Goal: Task Accomplishment & Management: Manage account settings

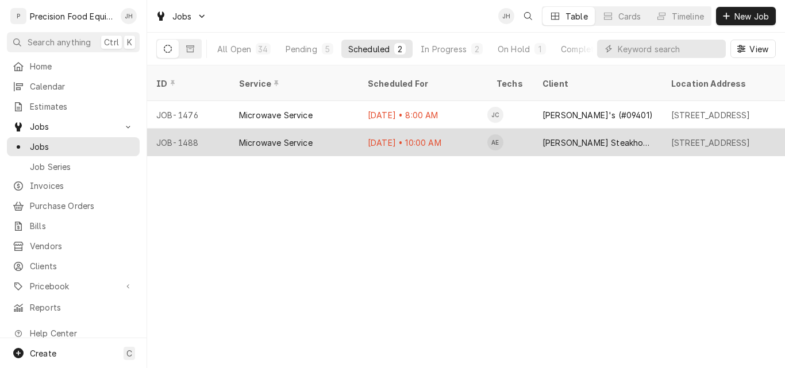
click at [239, 129] on div "Microwave Service" at bounding box center [294, 143] width 129 height 28
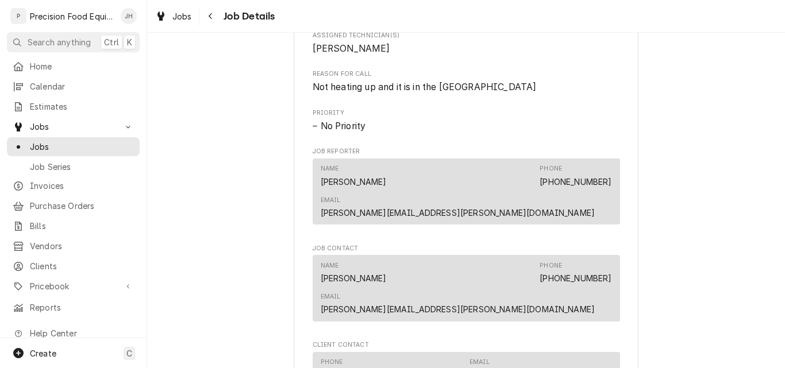
scroll to position [460, 0]
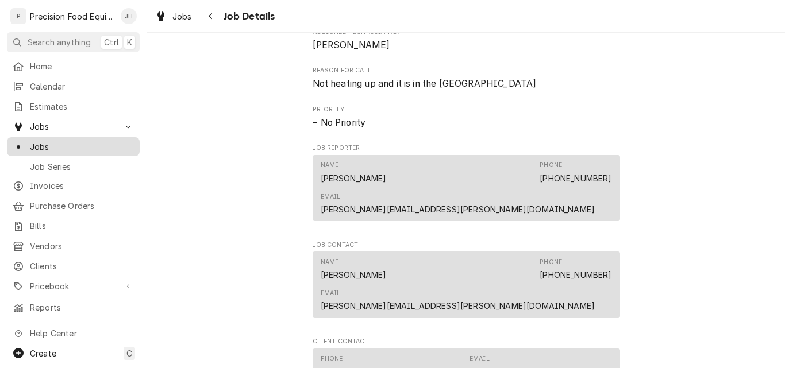
click at [50, 141] on span "Jobs" at bounding box center [82, 147] width 104 height 12
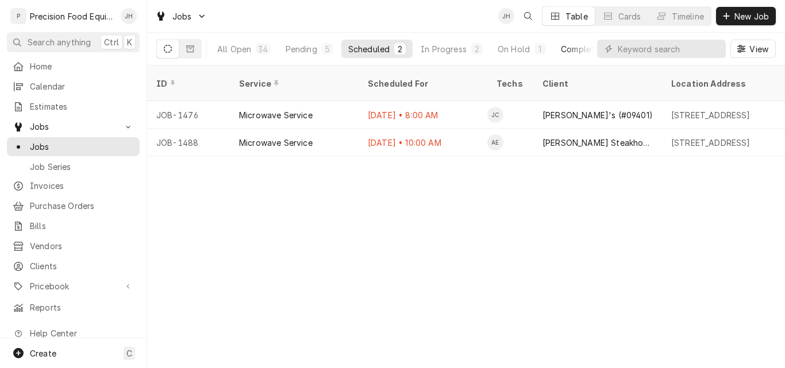
click at [570, 49] on div "Completed" at bounding box center [582, 49] width 43 height 12
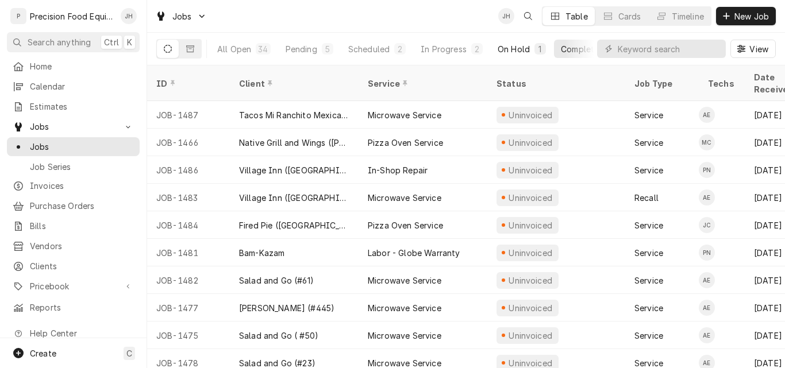
click at [504, 49] on div "On Hold" at bounding box center [514, 49] width 32 height 12
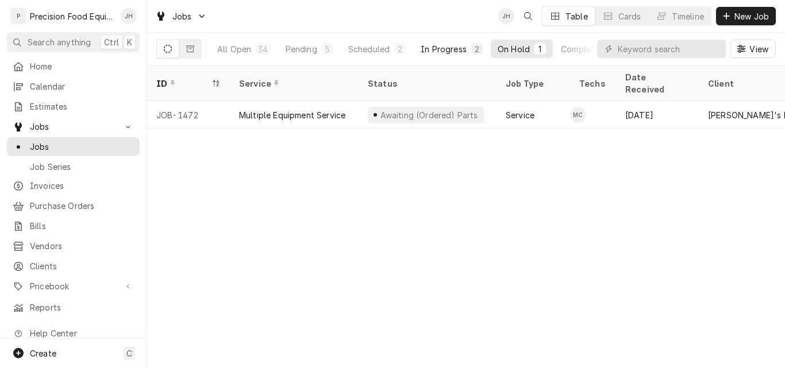
click at [433, 48] on div "In Progress" at bounding box center [444, 49] width 46 height 12
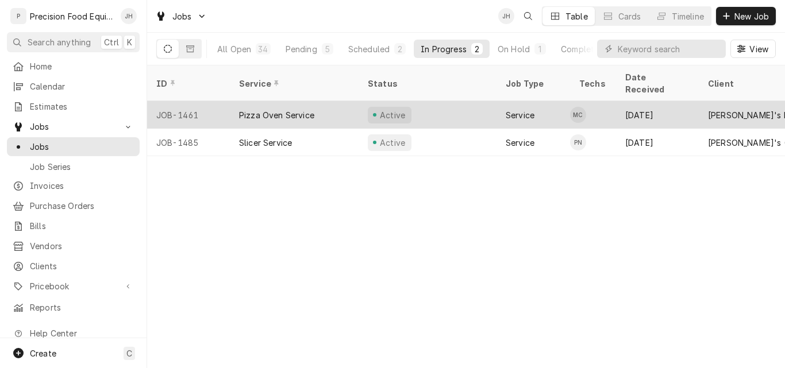
click at [584, 107] on div "Mike Caster's Avatar" at bounding box center [578, 115] width 16 height 16
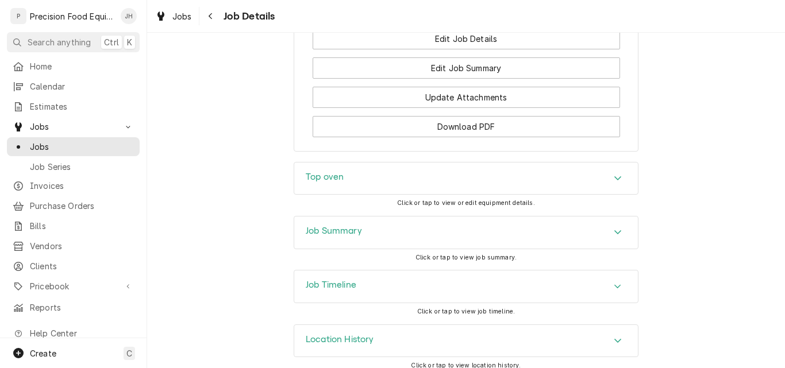
scroll to position [1059, 0]
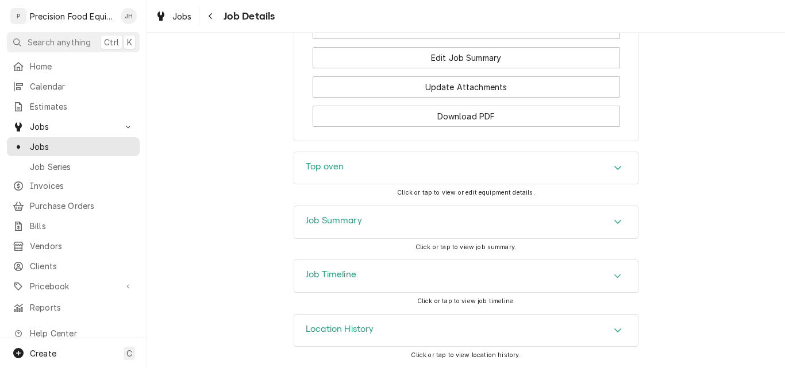
click at [441, 278] on div "Job Timeline" at bounding box center [466, 276] width 344 height 32
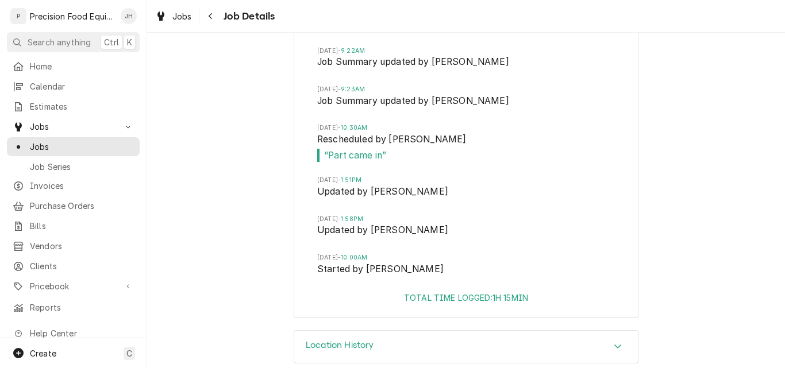
scroll to position [1606, 0]
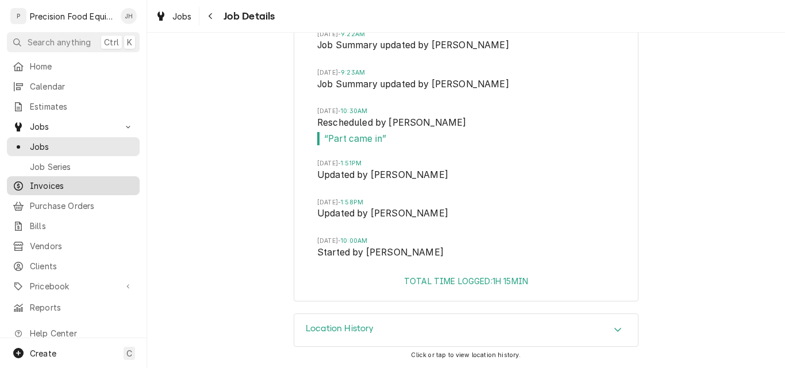
click at [67, 185] on span "Invoices" at bounding box center [82, 186] width 104 height 12
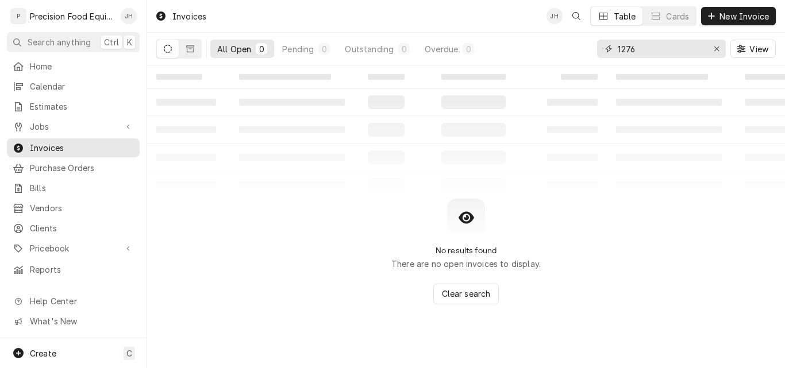
drag, startPoint x: 667, startPoint y: 47, endPoint x: 582, endPoint y: 55, distance: 86.0
click at [582, 55] on div "All Open 0 Pending 0 Outstanding 0 Overdue 0 1276 View" at bounding box center [466, 49] width 620 height 32
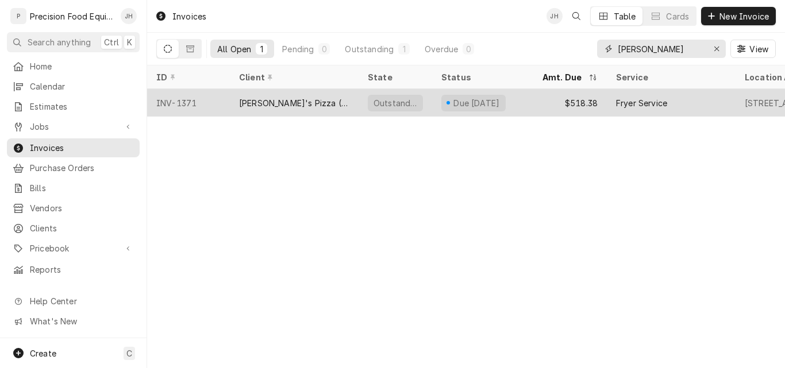
type input "nello"
click at [579, 103] on div "$518.38" at bounding box center [570, 103] width 74 height 28
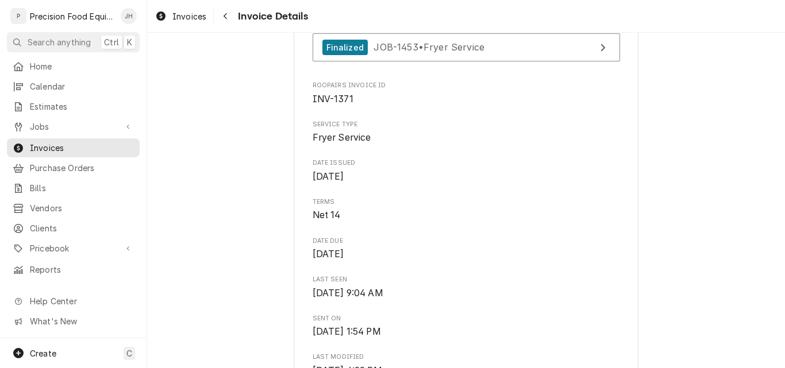
scroll to position [287, 0]
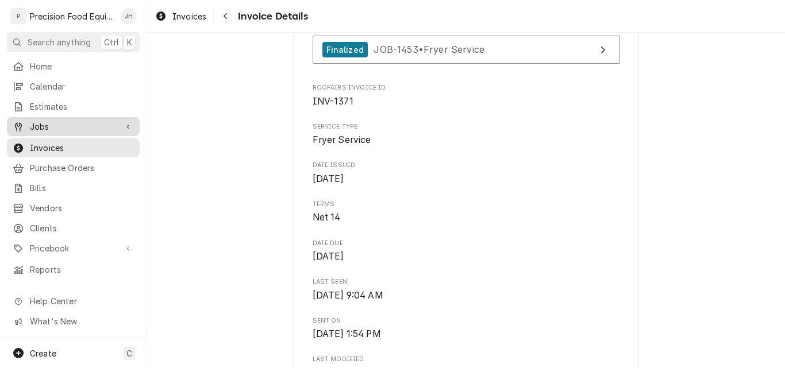
click at [37, 121] on span "Jobs" at bounding box center [73, 127] width 87 height 12
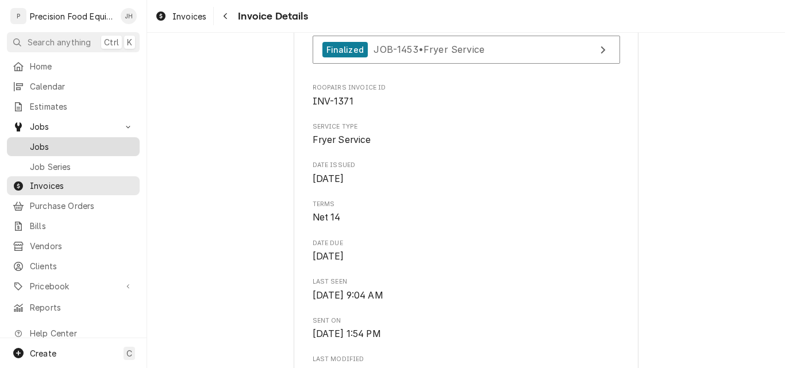
click at [81, 142] on span "Jobs" at bounding box center [82, 147] width 104 height 12
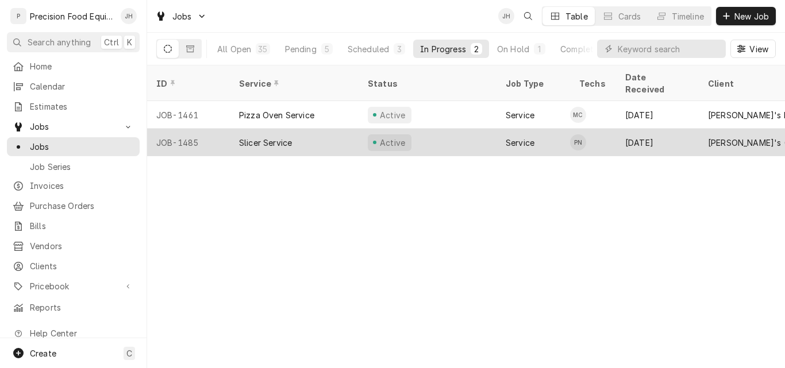
click at [321, 132] on div "Slicer Service" at bounding box center [294, 143] width 129 height 28
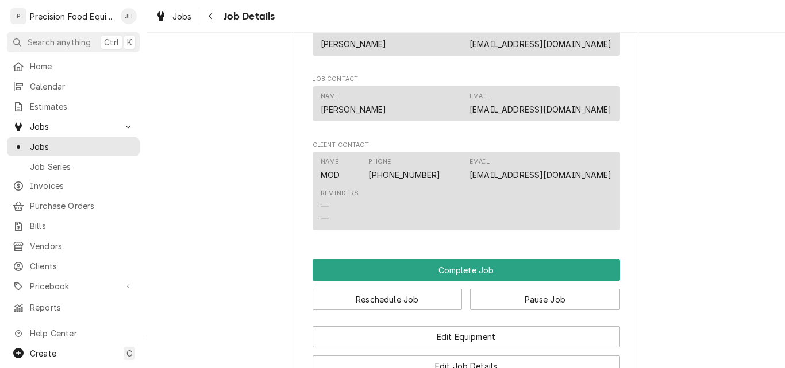
scroll to position [862, 0]
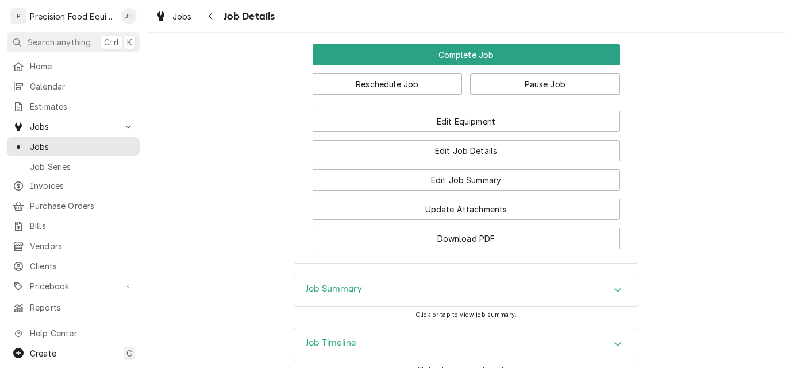
click at [385, 355] on div "Job Timeline" at bounding box center [466, 345] width 344 height 32
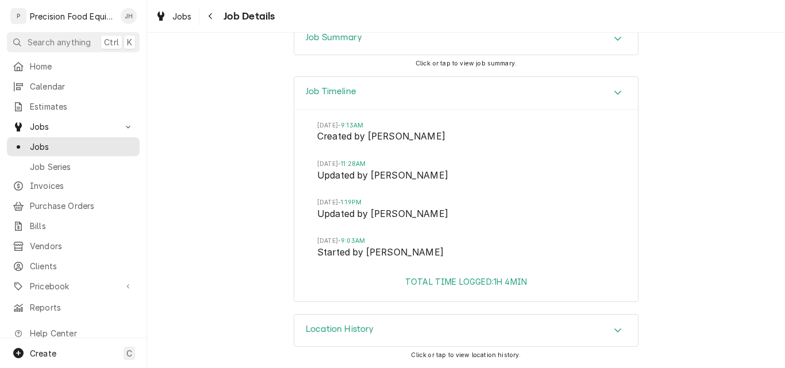
scroll to position [1128, 0]
click at [35, 60] on span "Home" at bounding box center [82, 66] width 104 height 12
